Goal: Task Accomplishment & Management: Use online tool/utility

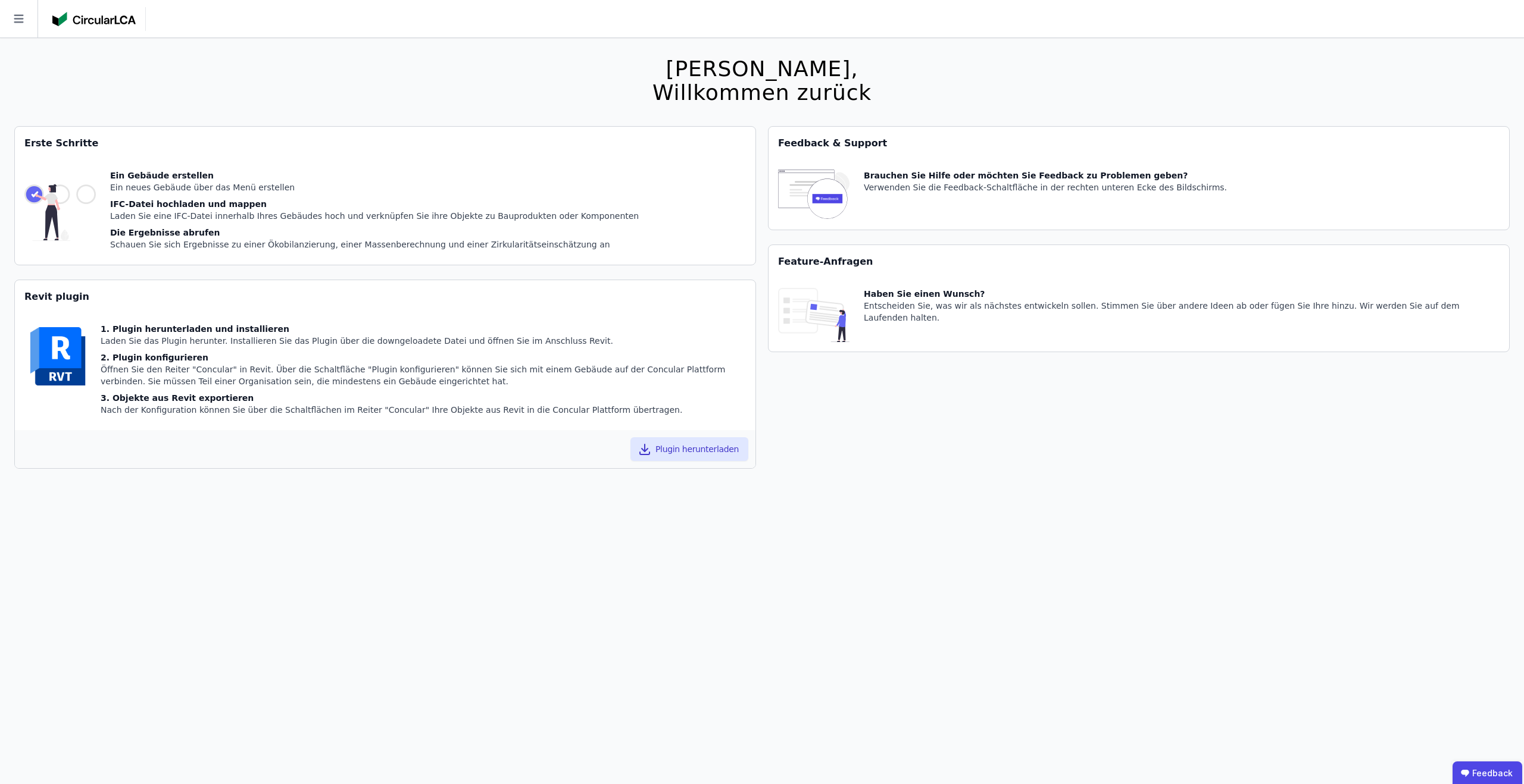
click at [25, 22] on icon at bounding box center [19, 19] width 37 height 37
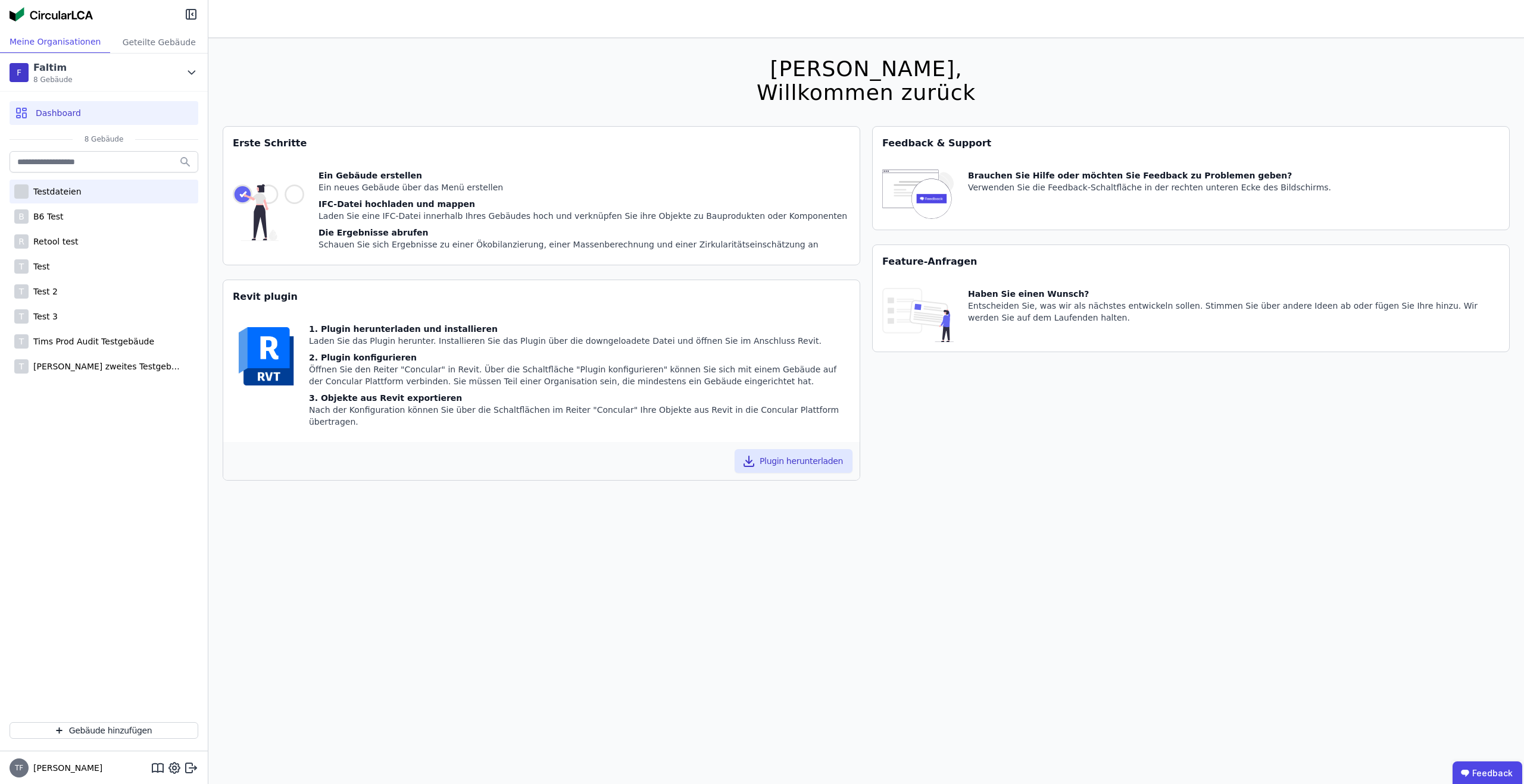
click at [63, 194] on div "Testdateien" at bounding box center [55, 192] width 53 height 12
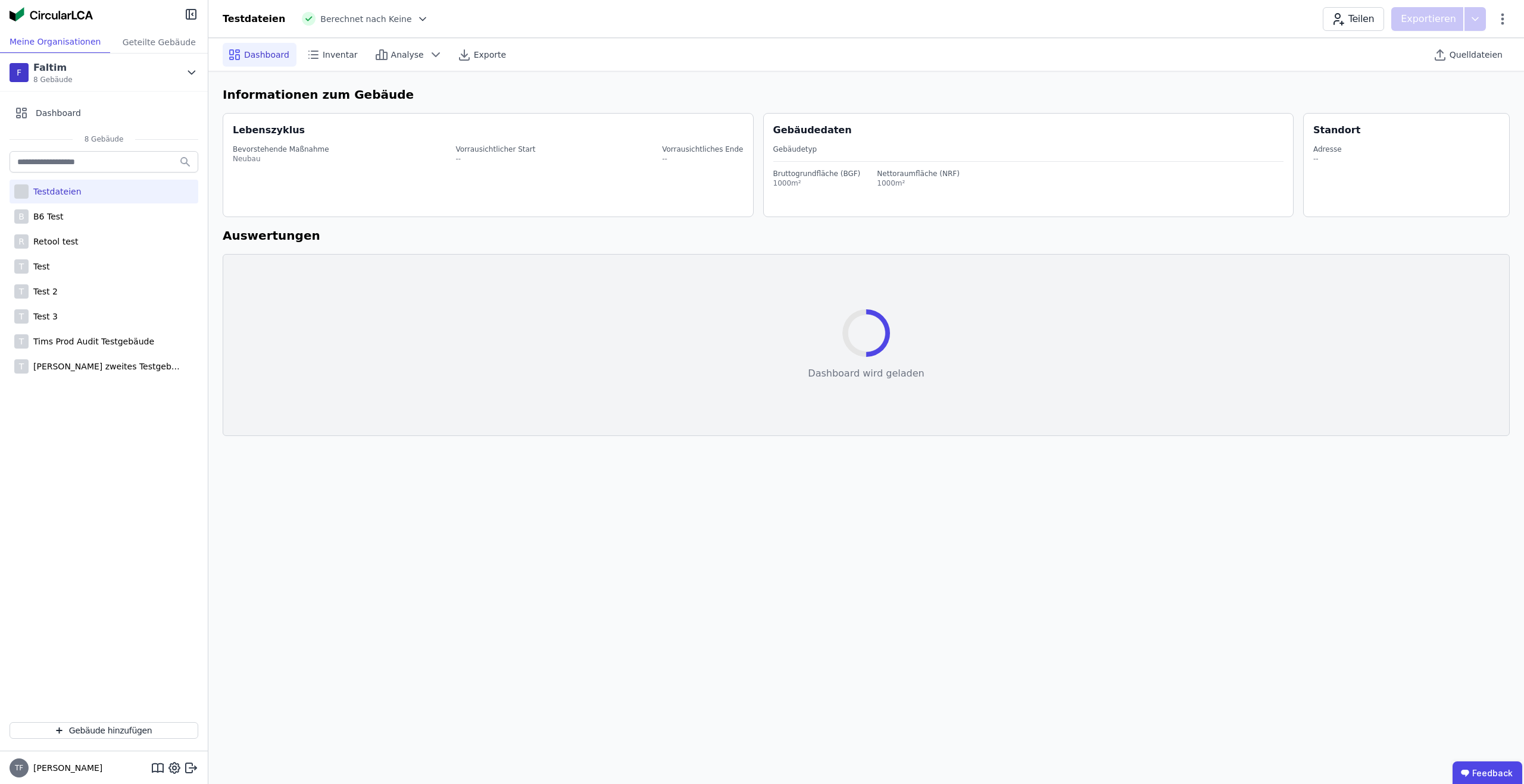
select select "*"
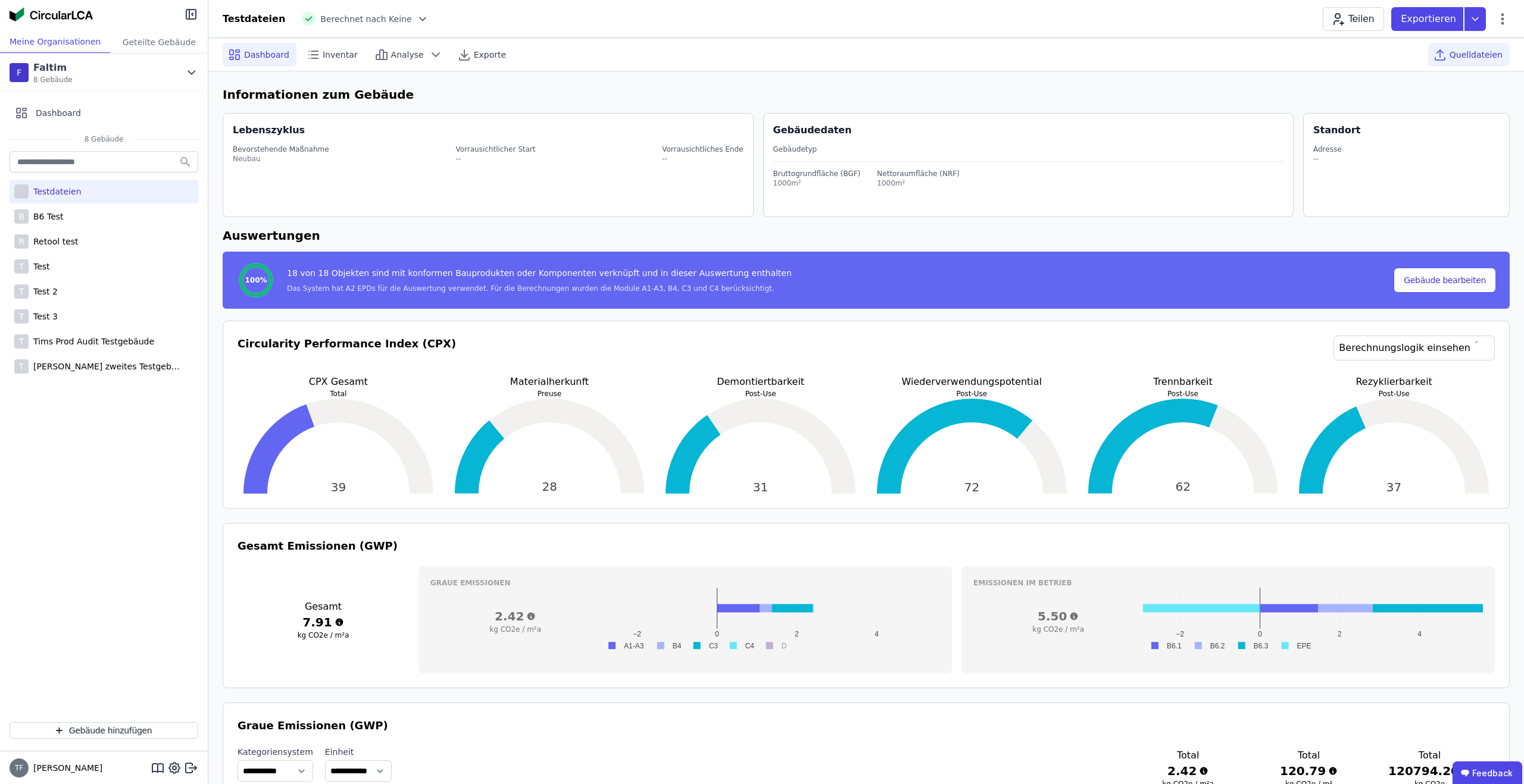
click at [1469, 49] on span "Quelldateien" at bounding box center [1476, 55] width 53 height 12
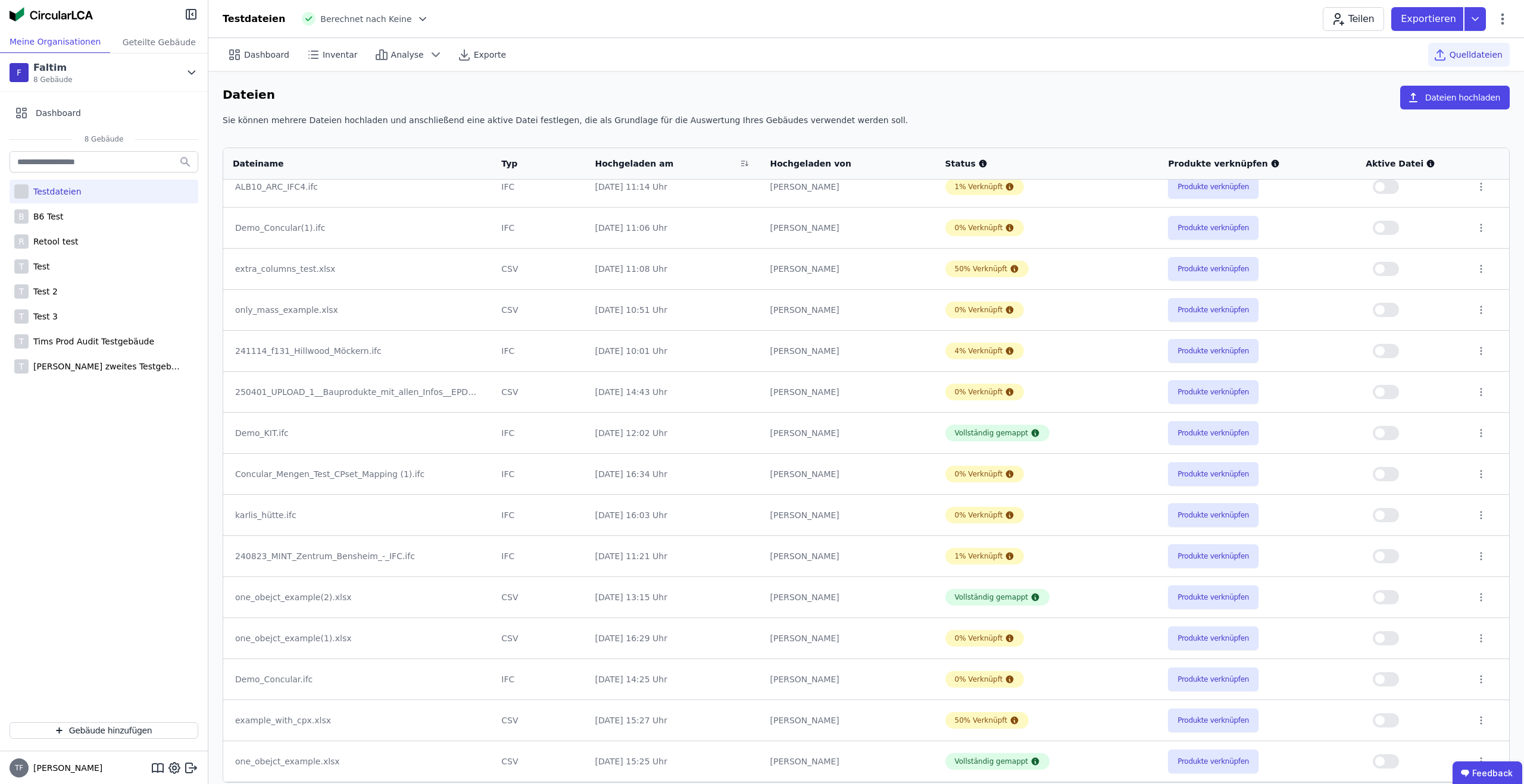
scroll to position [356, 0]
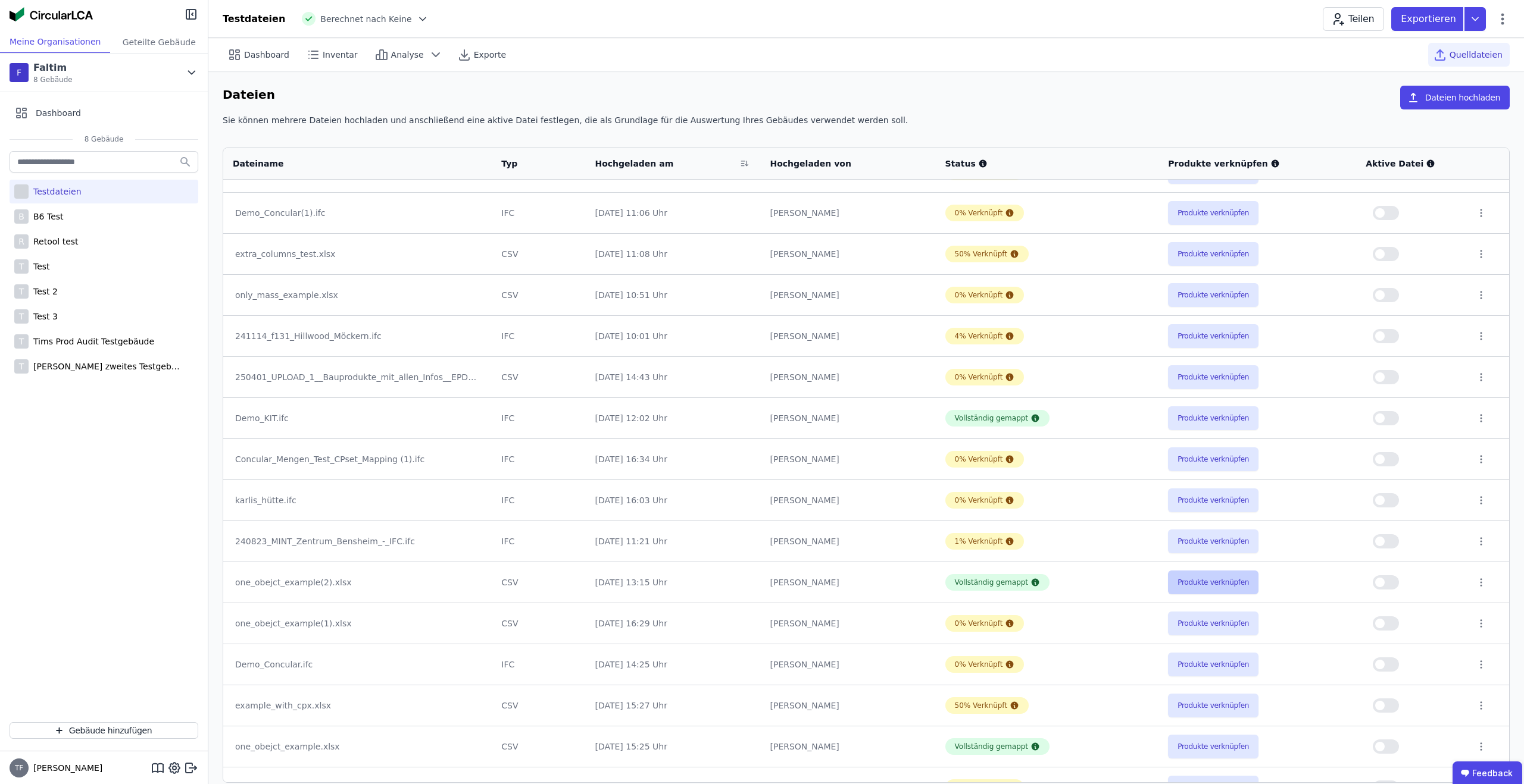
click at [1204, 590] on button "Produkte verknüpfen" at bounding box center [1213, 582] width 91 height 24
